Goal: Go to known website: Access a specific website the user already knows

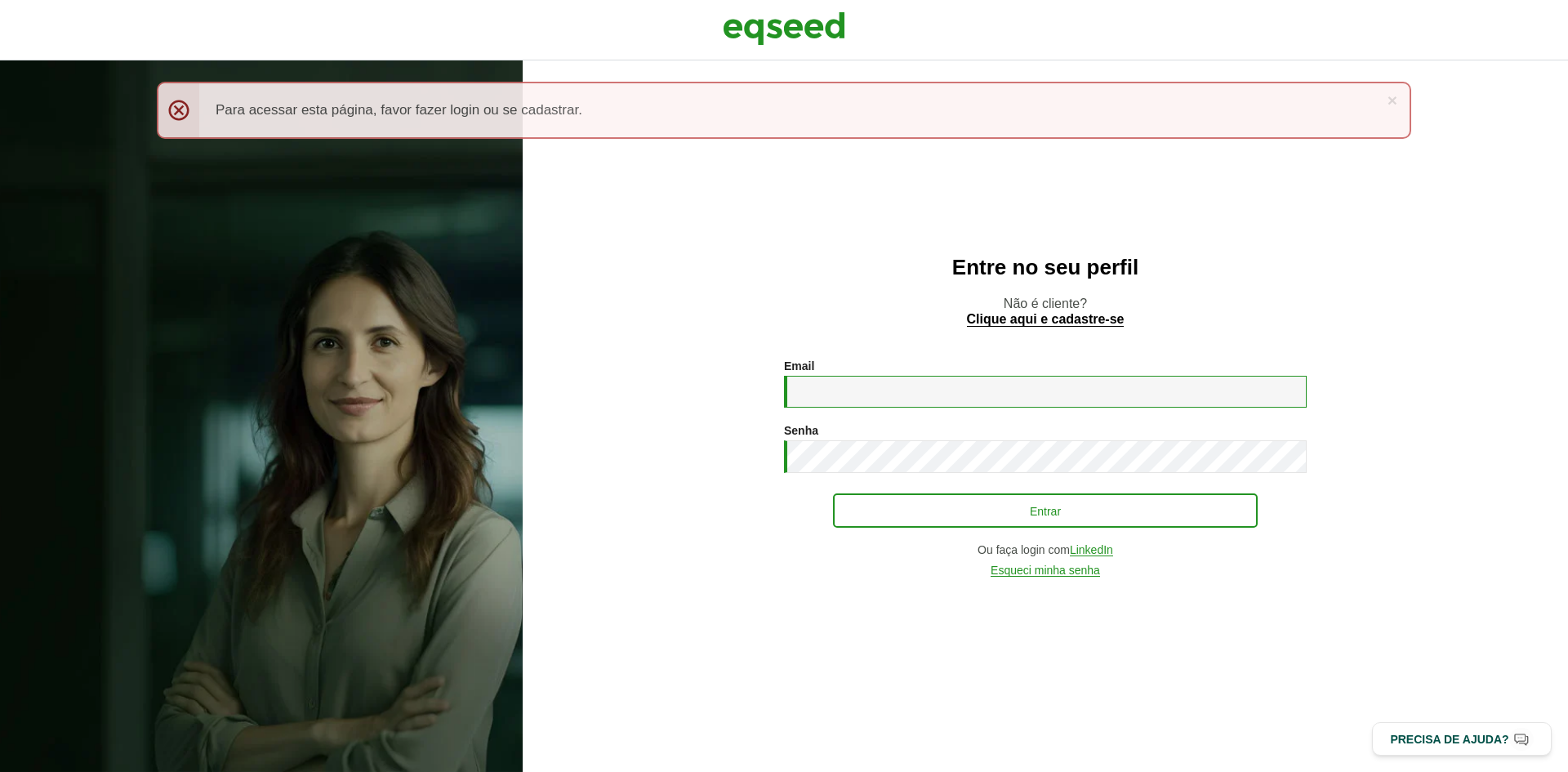
type input "**********"
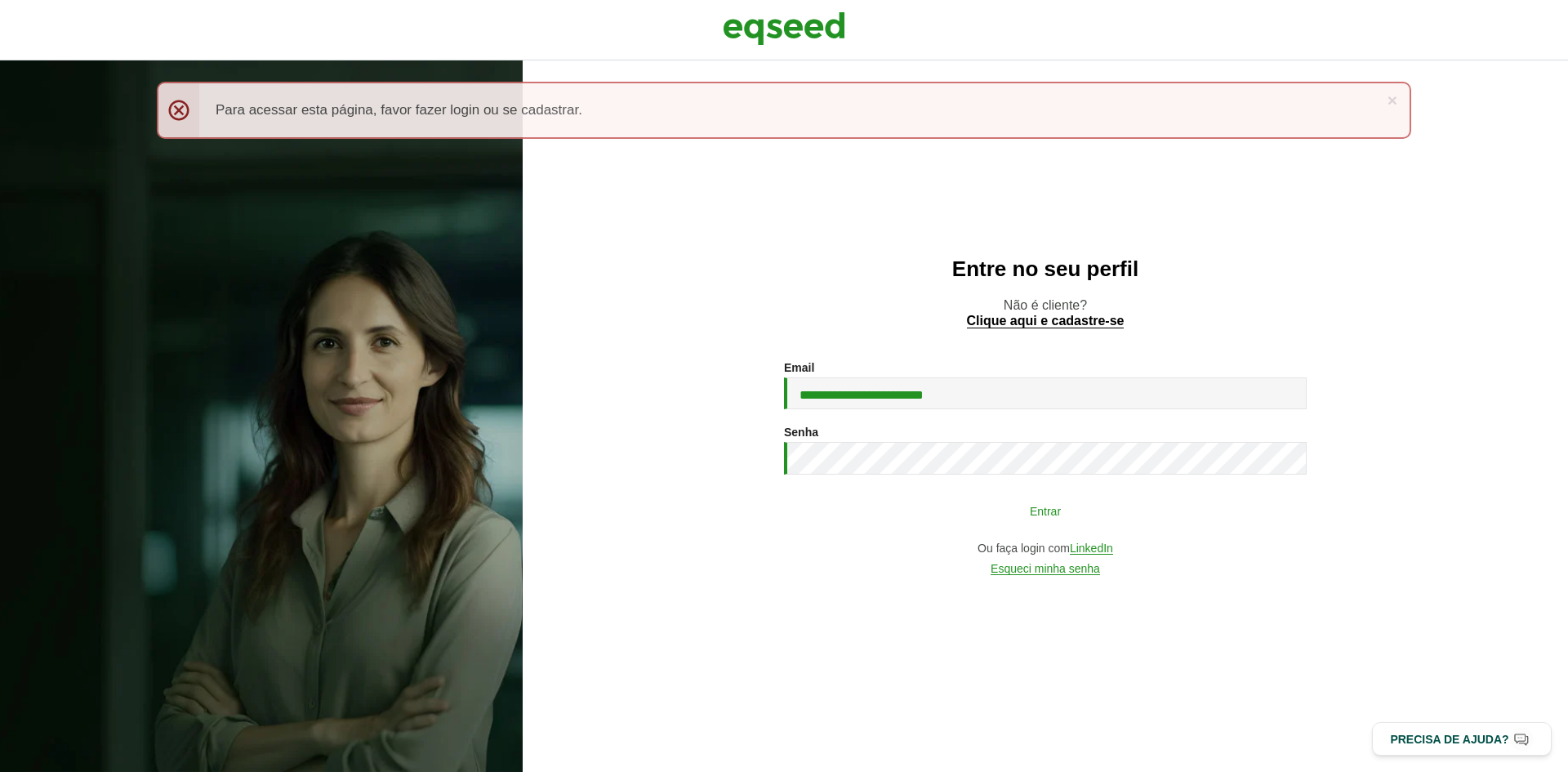
click at [845, 505] on button "Entrar" at bounding box center [1045, 511] width 424 height 31
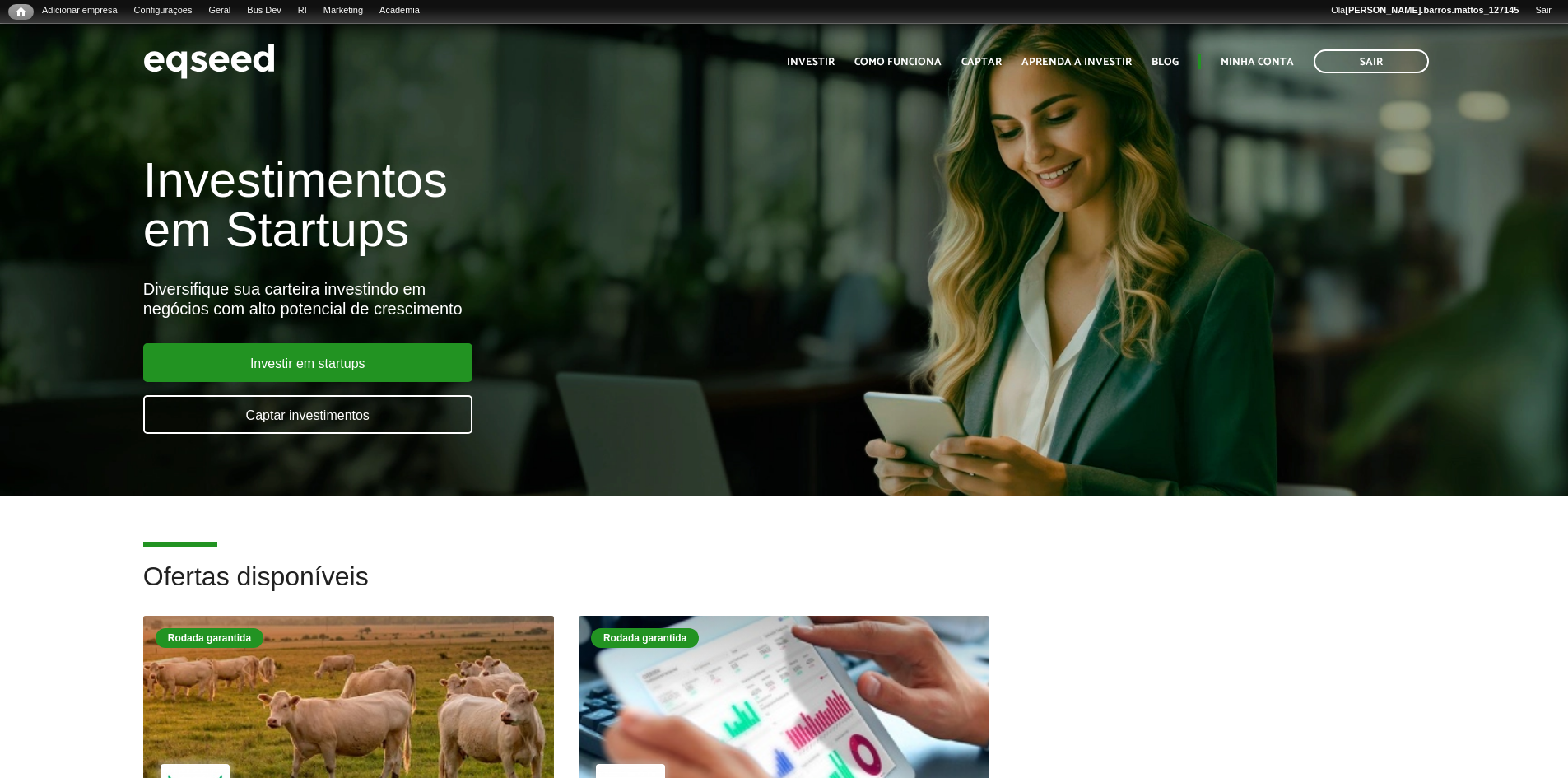
click at [640, 682] on div at bounding box center [784, 700] width 493 height 202
